Goal: Information Seeking & Learning: Find specific fact

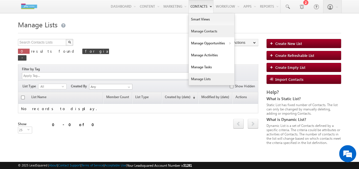
click at [197, 31] on link "Manage Contacts" at bounding box center [212, 31] width 46 height 12
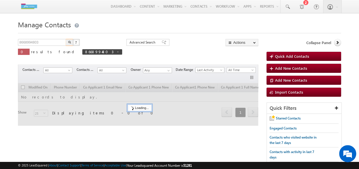
drag, startPoint x: 52, startPoint y: 45, endPoint x: 2, endPoint y: 50, distance: 50.0
click at [0, 50] on html "Menu ConneqtQ Akshay conne qtq.a kshay @ext. godre jcapi tal.c om j Capit" at bounding box center [179, 95] width 359 height 191
type input "8308730719"
click at [69, 42] on img "button" at bounding box center [69, 42] width 3 height 3
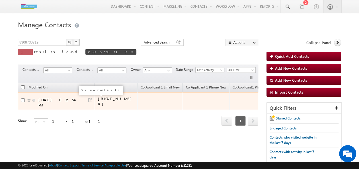
click at [89, 98] on link at bounding box center [90, 100] width 4 height 4
click at [88, 100] on div at bounding box center [89, 99] width 5 height 5
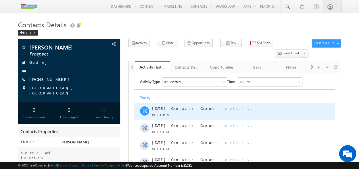
click at [225, 110] on span "details" at bounding box center [238, 108] width 26 height 5
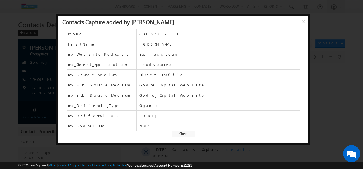
click at [186, 134] on span "Close" at bounding box center [183, 134] width 23 height 6
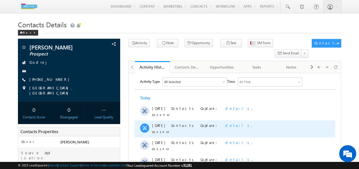
click at [225, 125] on span "details" at bounding box center [238, 125] width 26 height 5
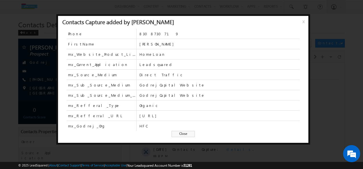
click at [302, 20] on span "x" at bounding box center [304, 23] width 5 height 10
